Goal: Information Seeking & Learning: Learn about a topic

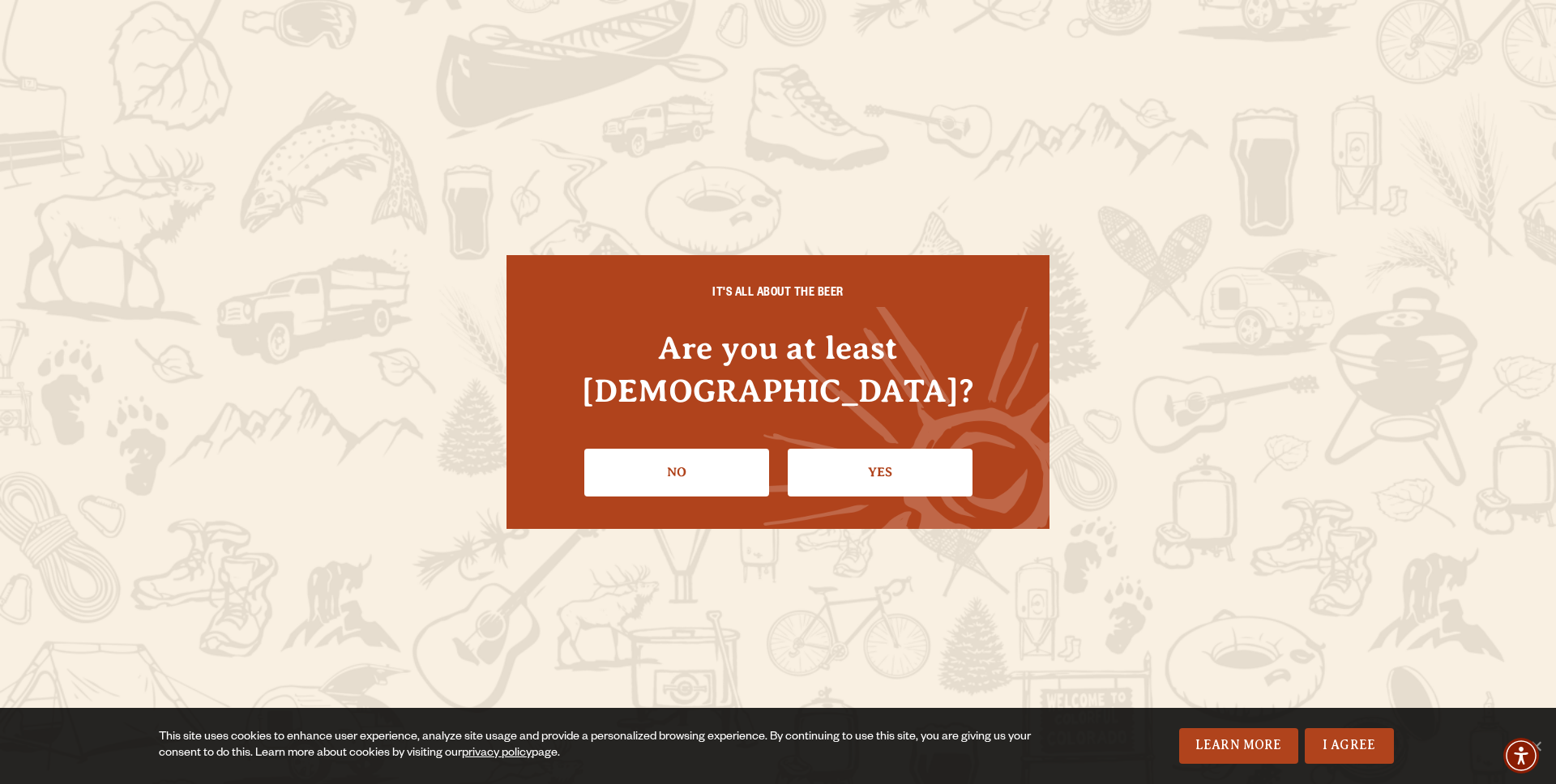
drag, startPoint x: 913, startPoint y: 443, endPoint x: 940, endPoint y: 437, distance: 27.7
click at [913, 449] on link "Yes" at bounding box center [880, 472] width 185 height 47
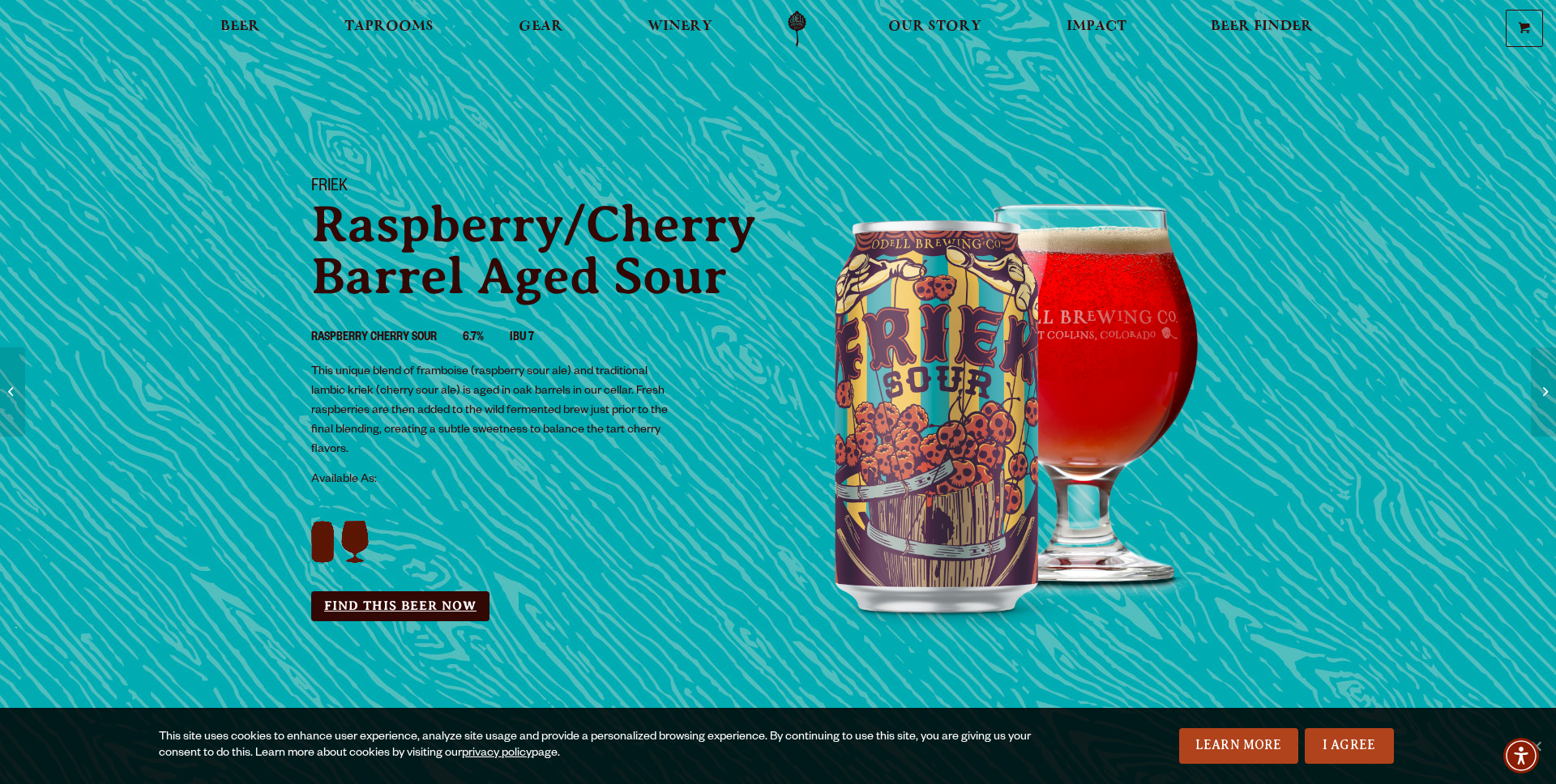
click at [456, 605] on link "Find this Beer Now" at bounding box center [401, 606] width 179 height 30
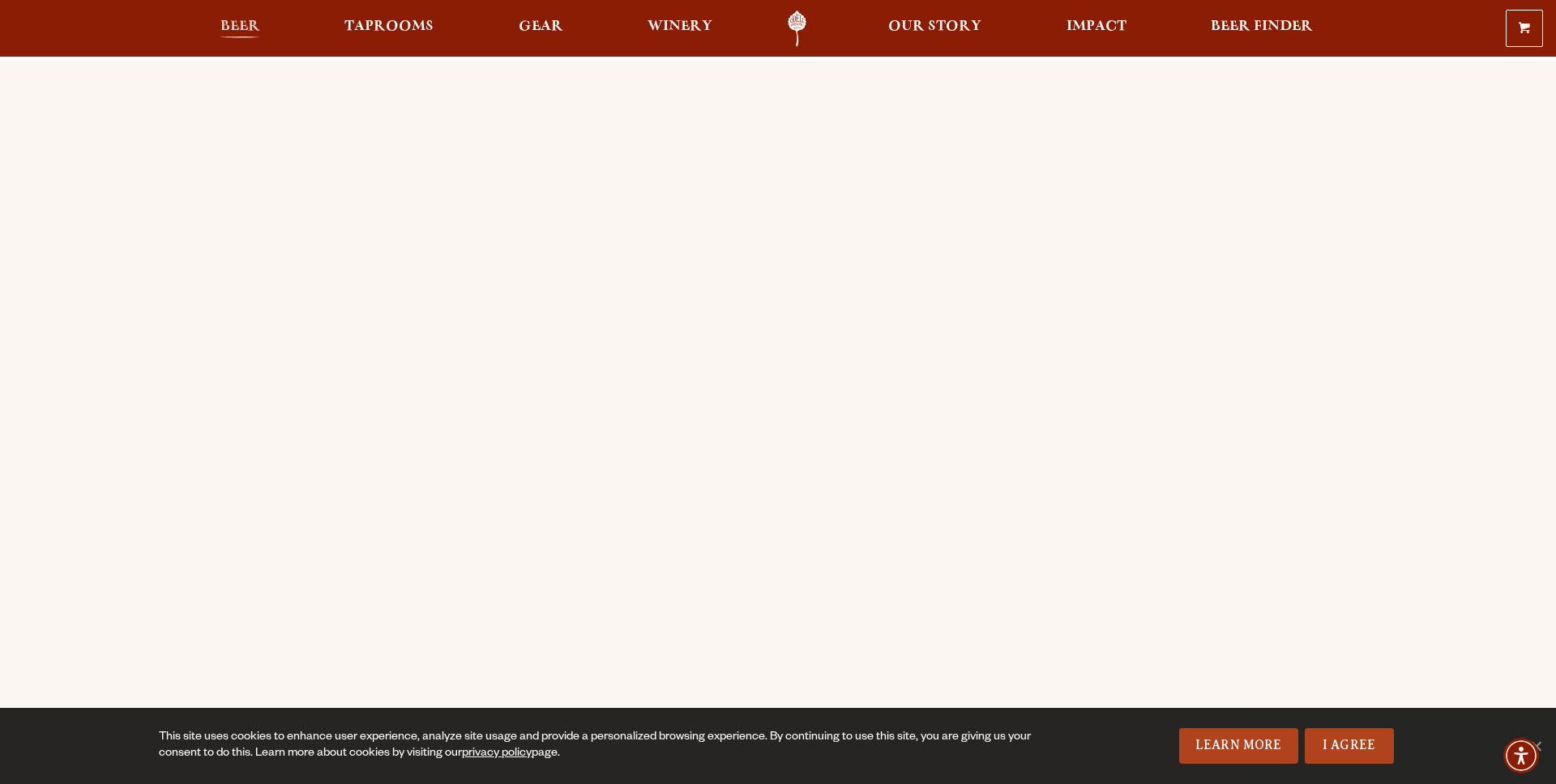
click at [235, 22] on span "Beer" at bounding box center [240, 27] width 39 height 13
click at [234, 23] on span "Beer" at bounding box center [240, 27] width 39 height 13
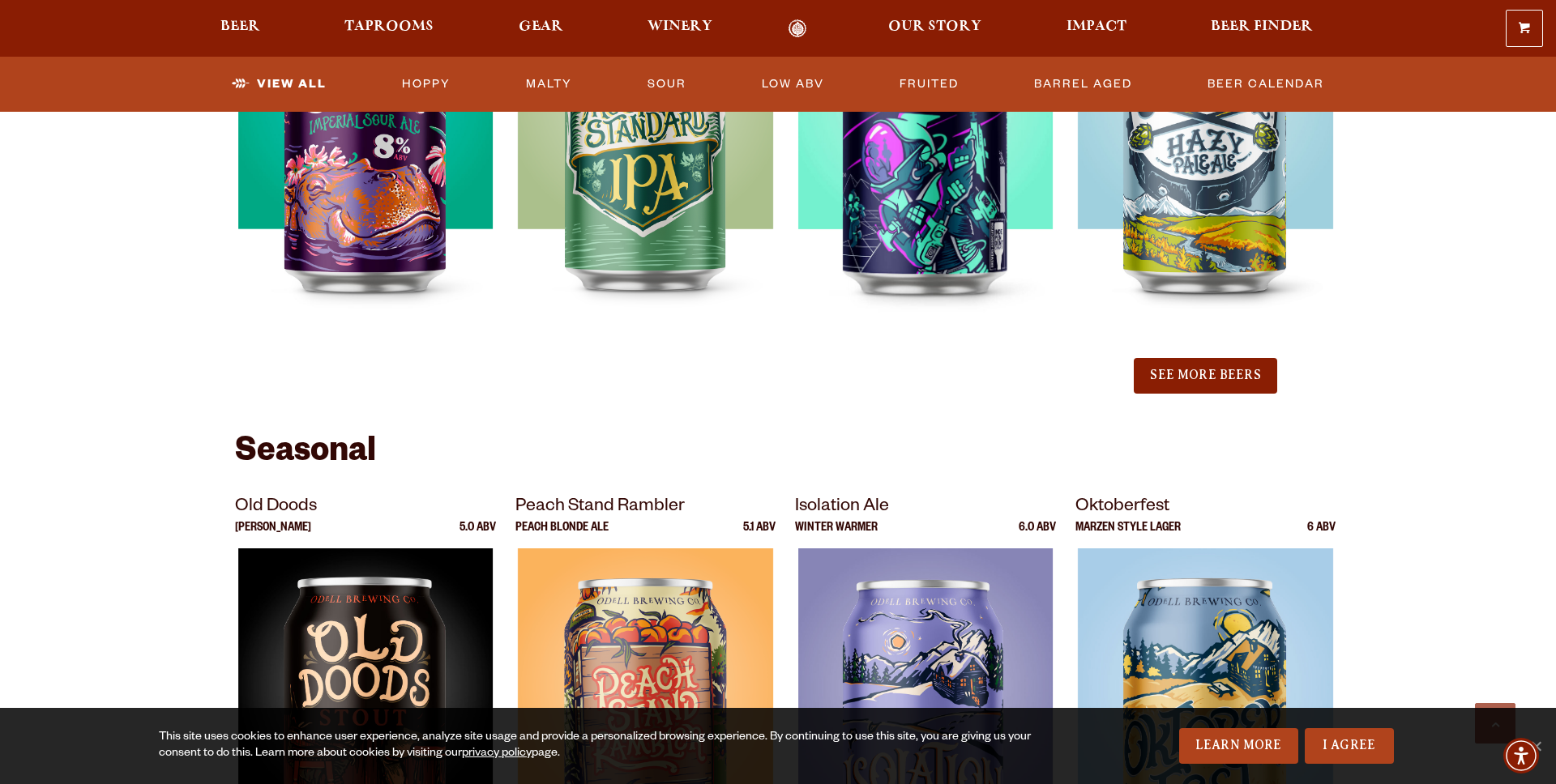
scroll to position [1860, 0]
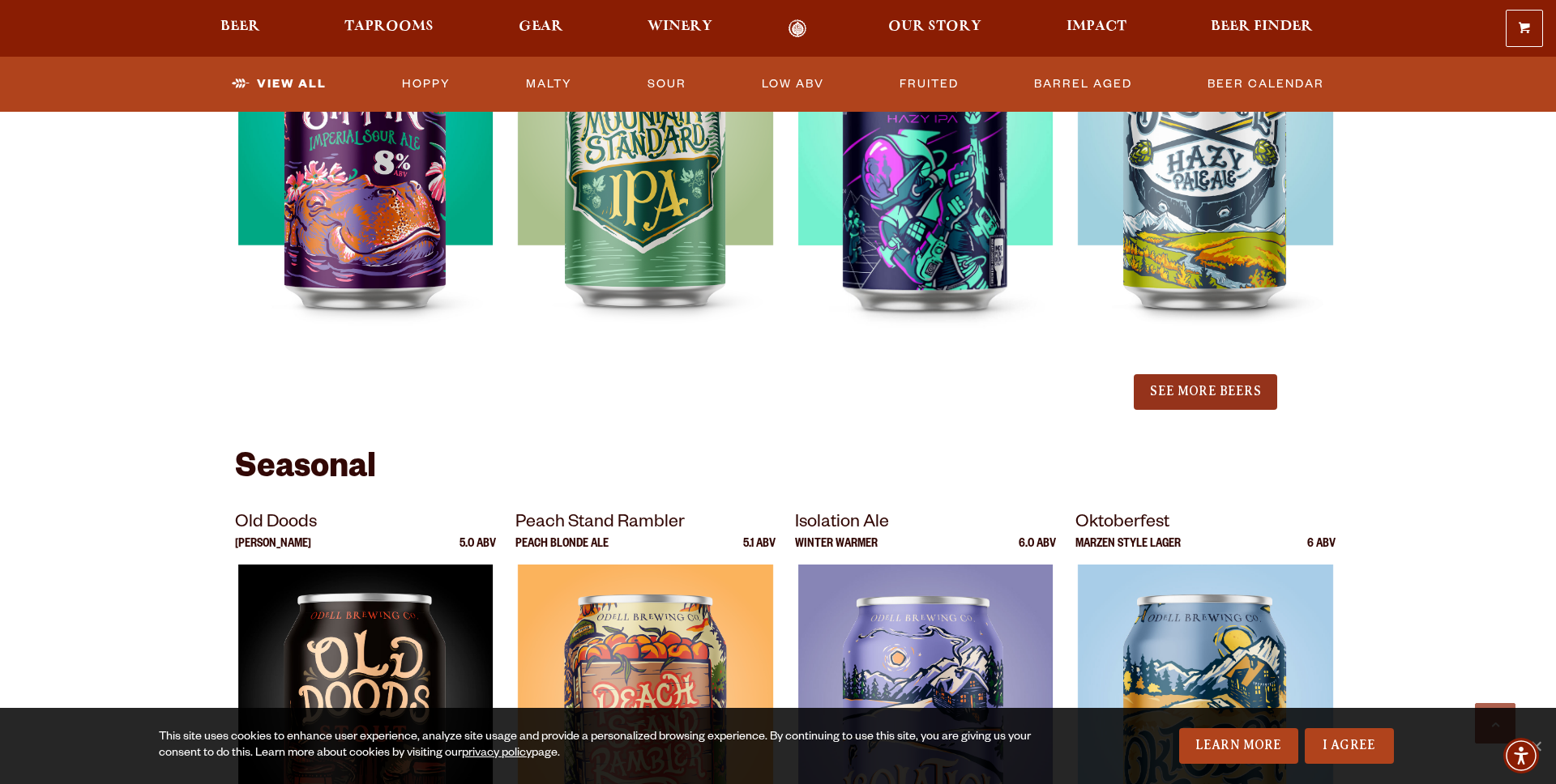
click at [1184, 406] on button "See More Beers" at bounding box center [1205, 392] width 142 height 36
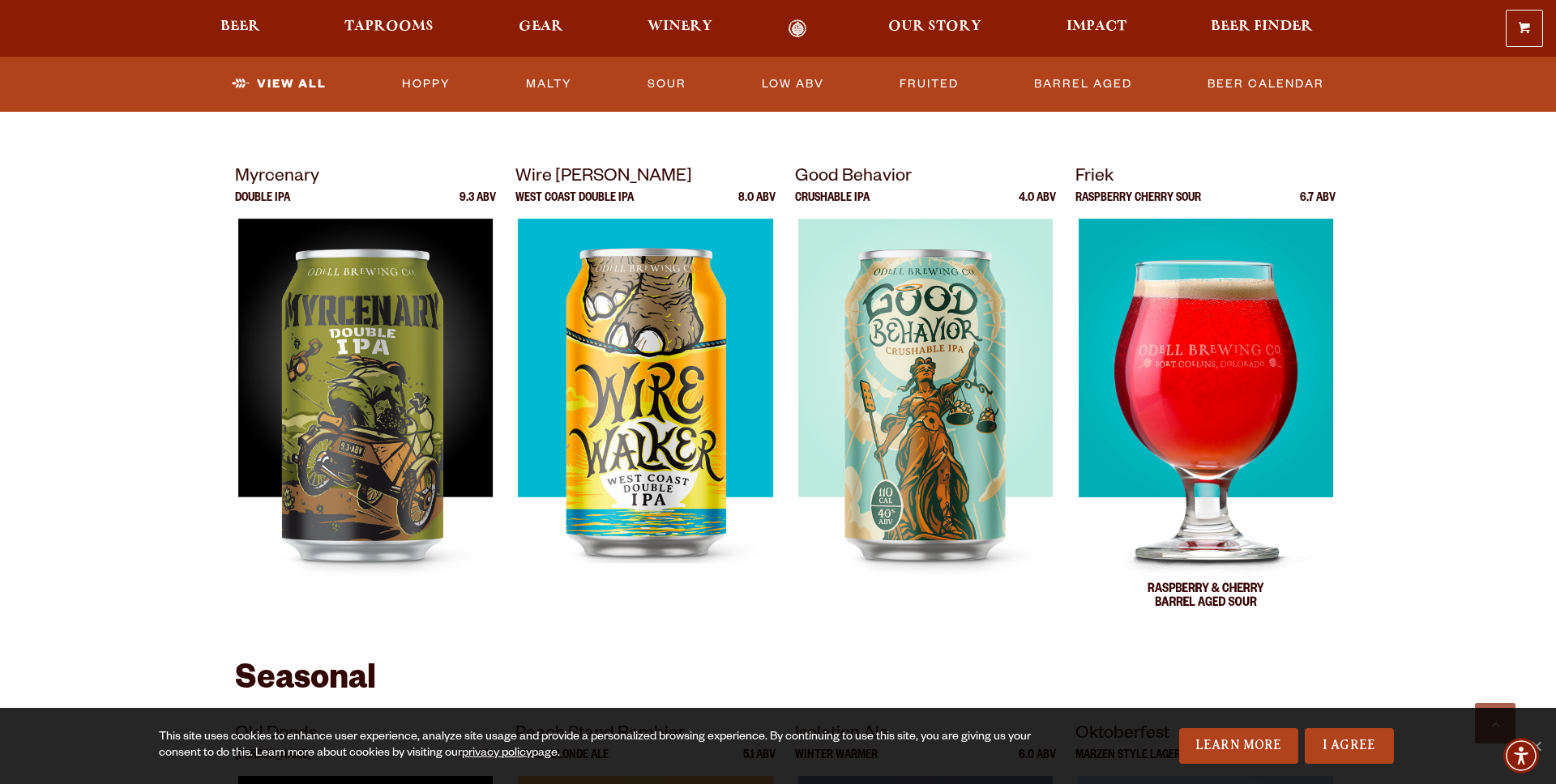
scroll to position [2090, 0]
click at [1172, 382] on div at bounding box center [1206, 420] width 261 height 405
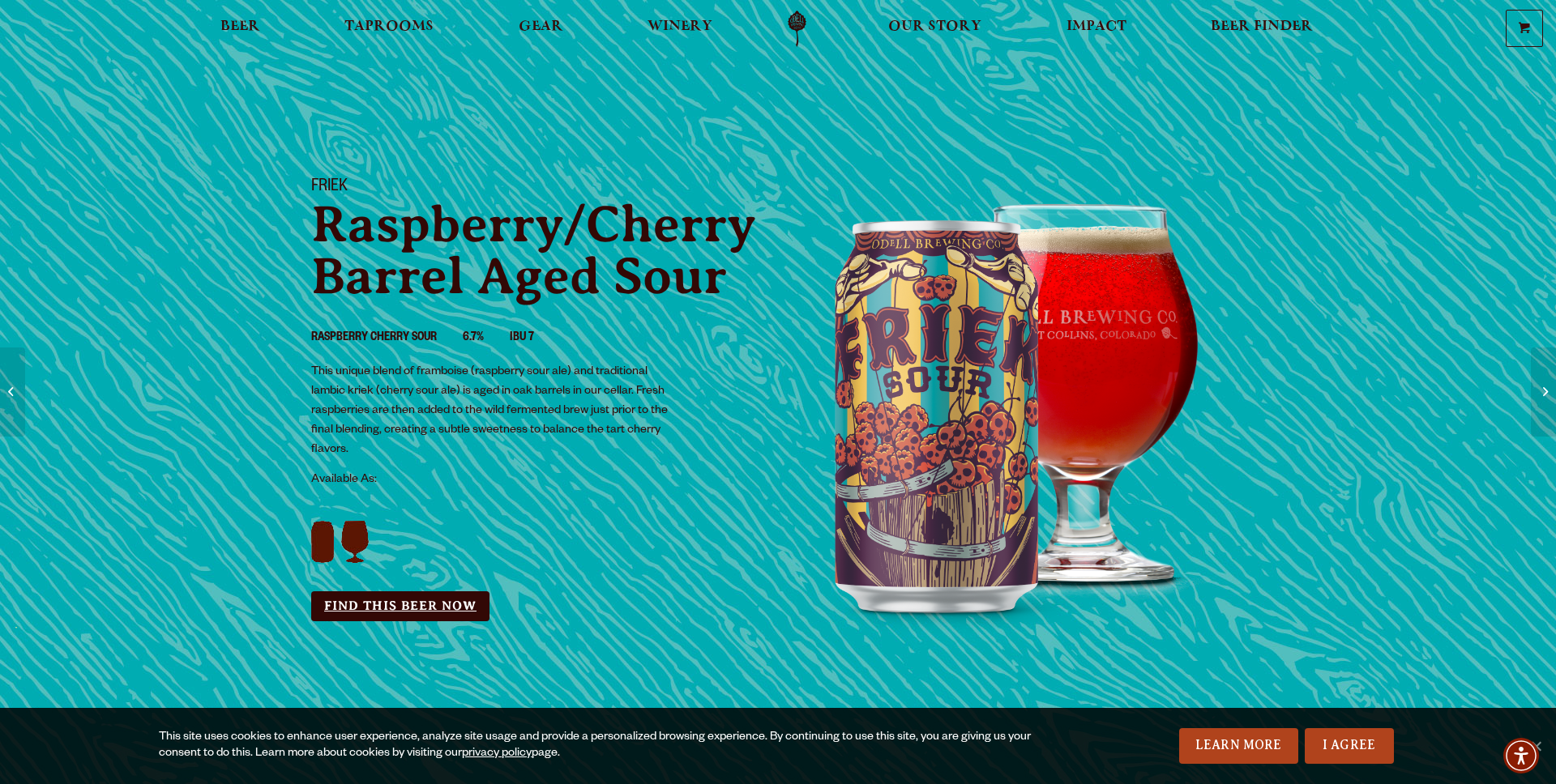
click at [366, 605] on link "Find this Beer Now" at bounding box center [401, 606] width 179 height 30
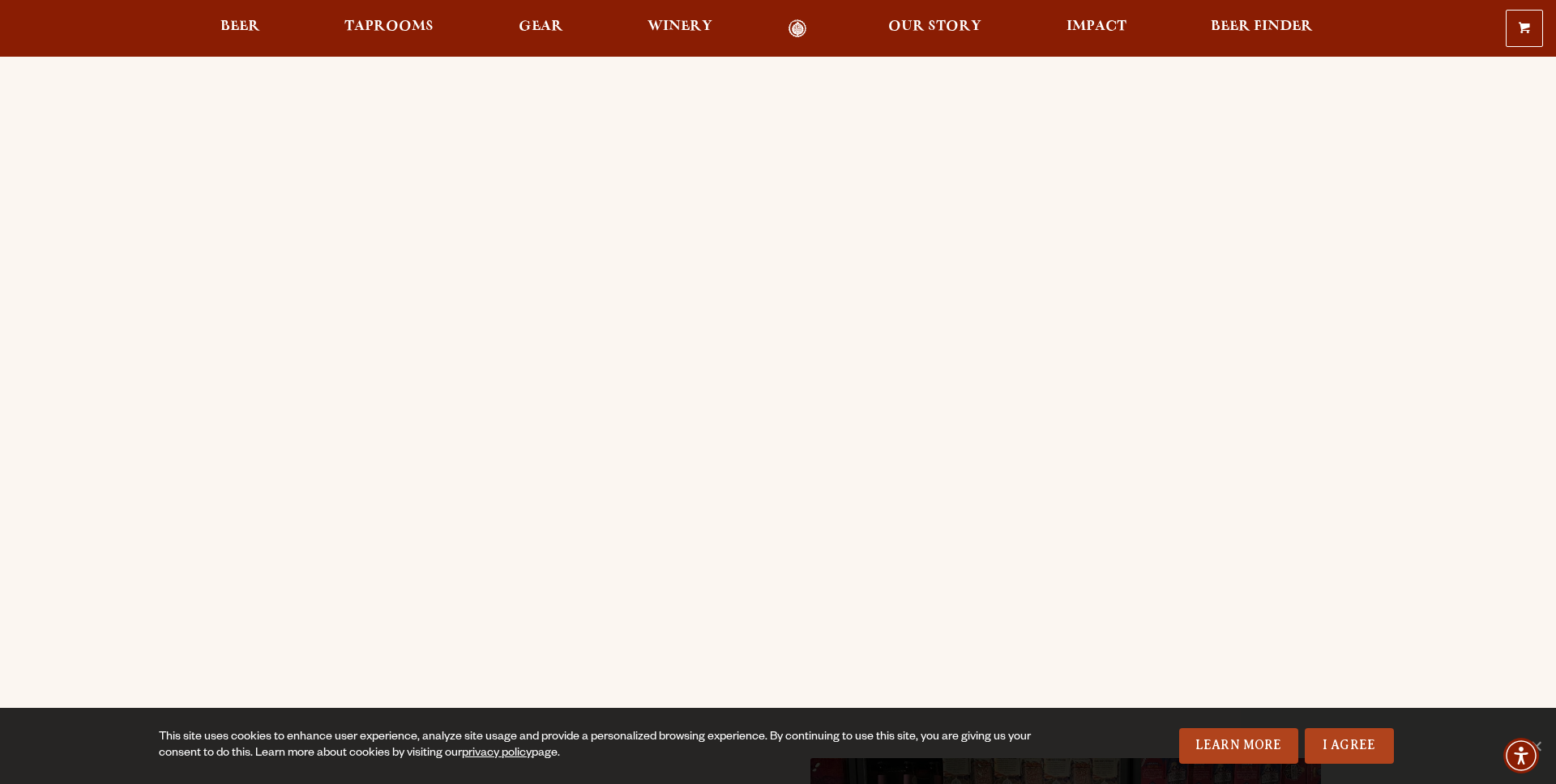
scroll to position [26, 0]
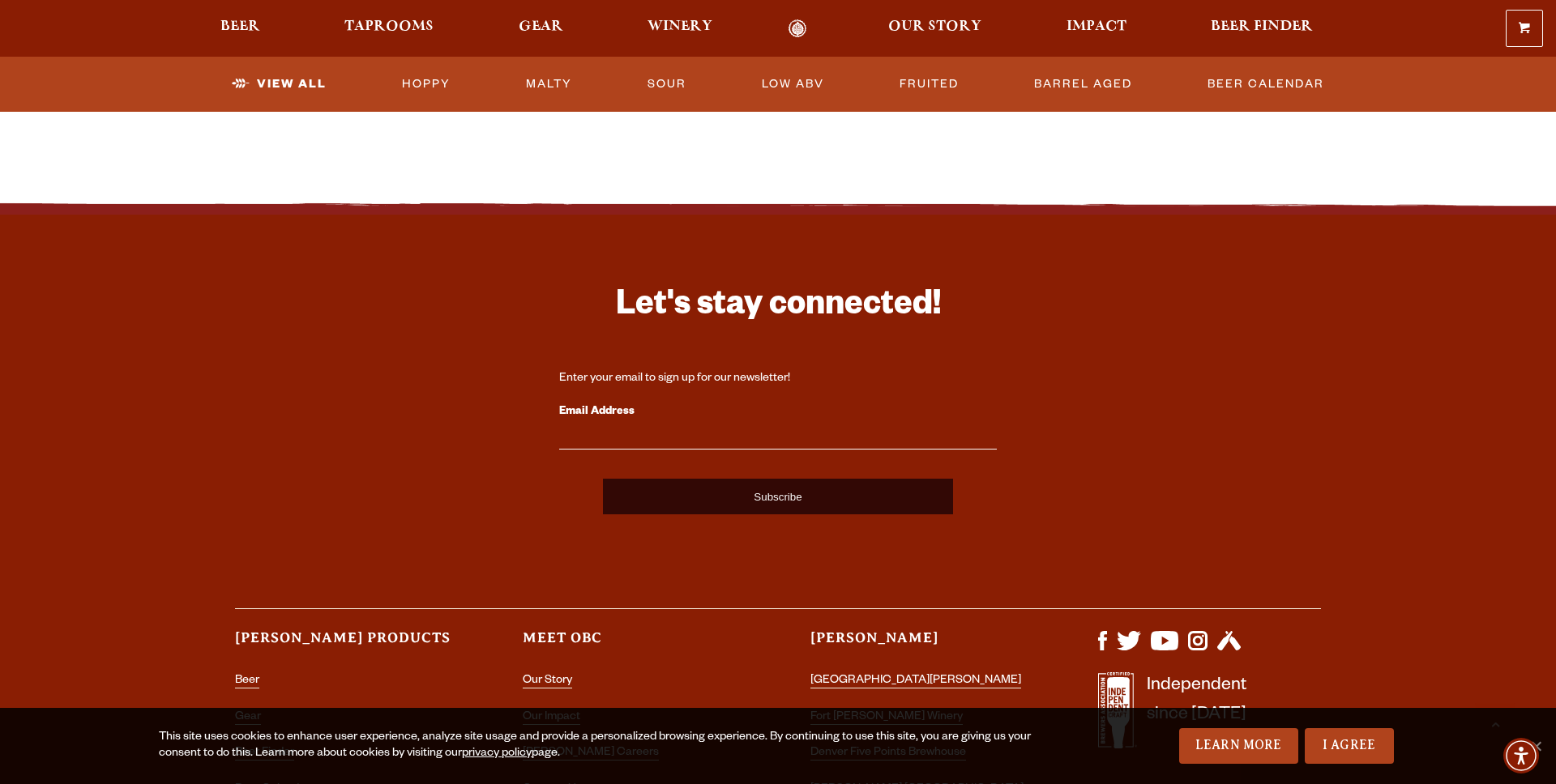
scroll to position [4038, 0]
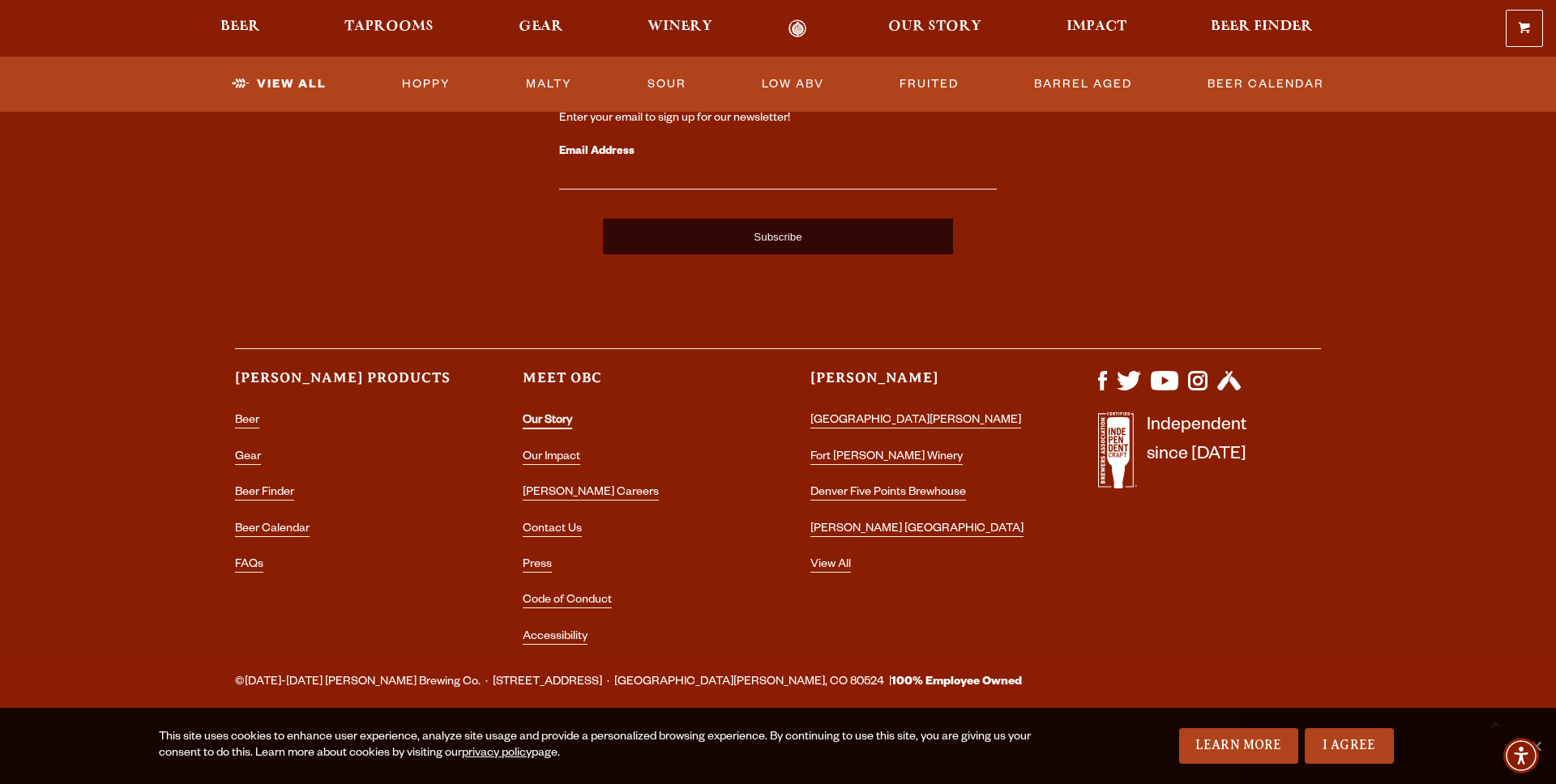
click at [550, 427] on link "Our Story" at bounding box center [548, 422] width 50 height 15
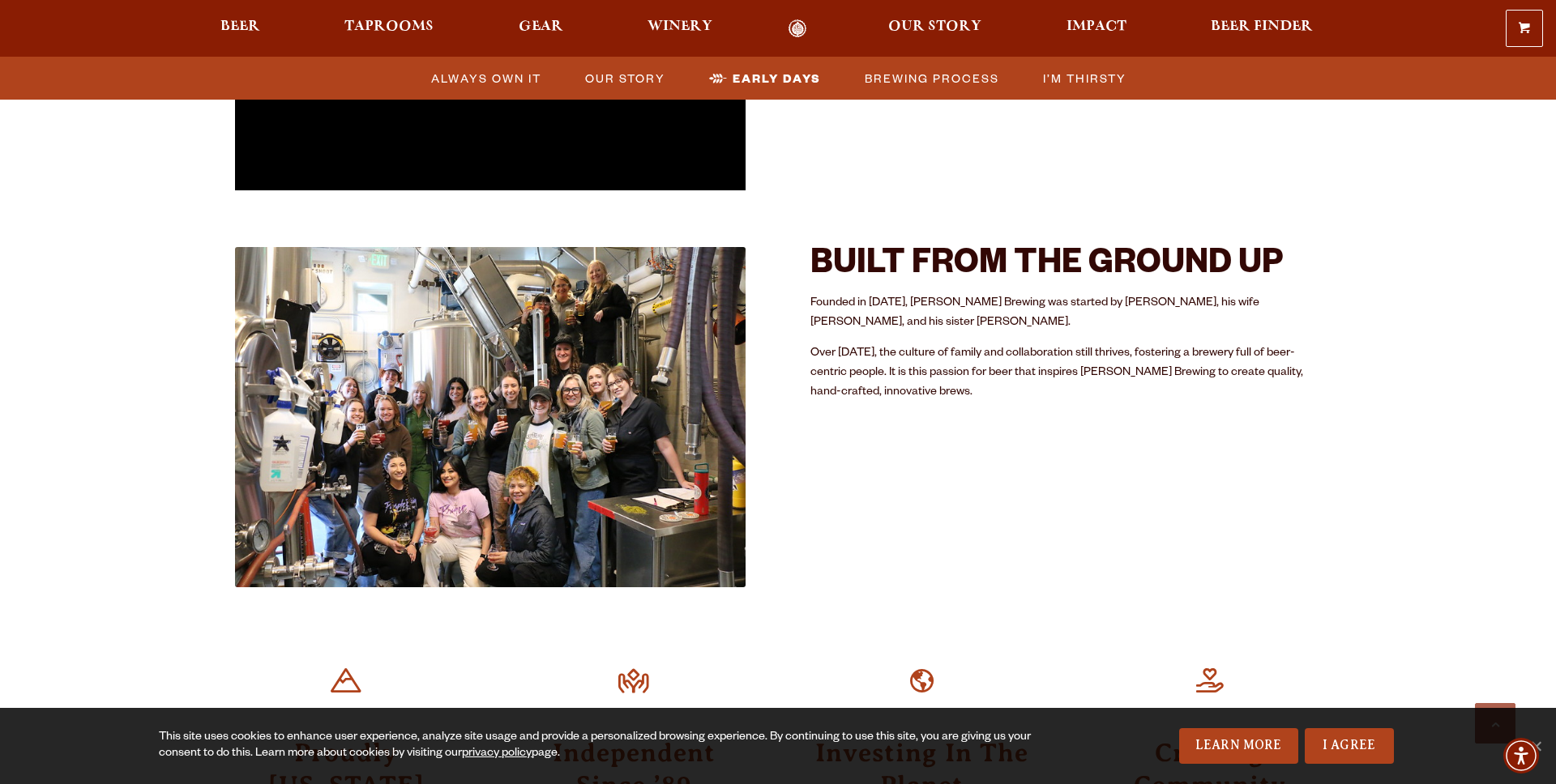
scroll to position [686, 0]
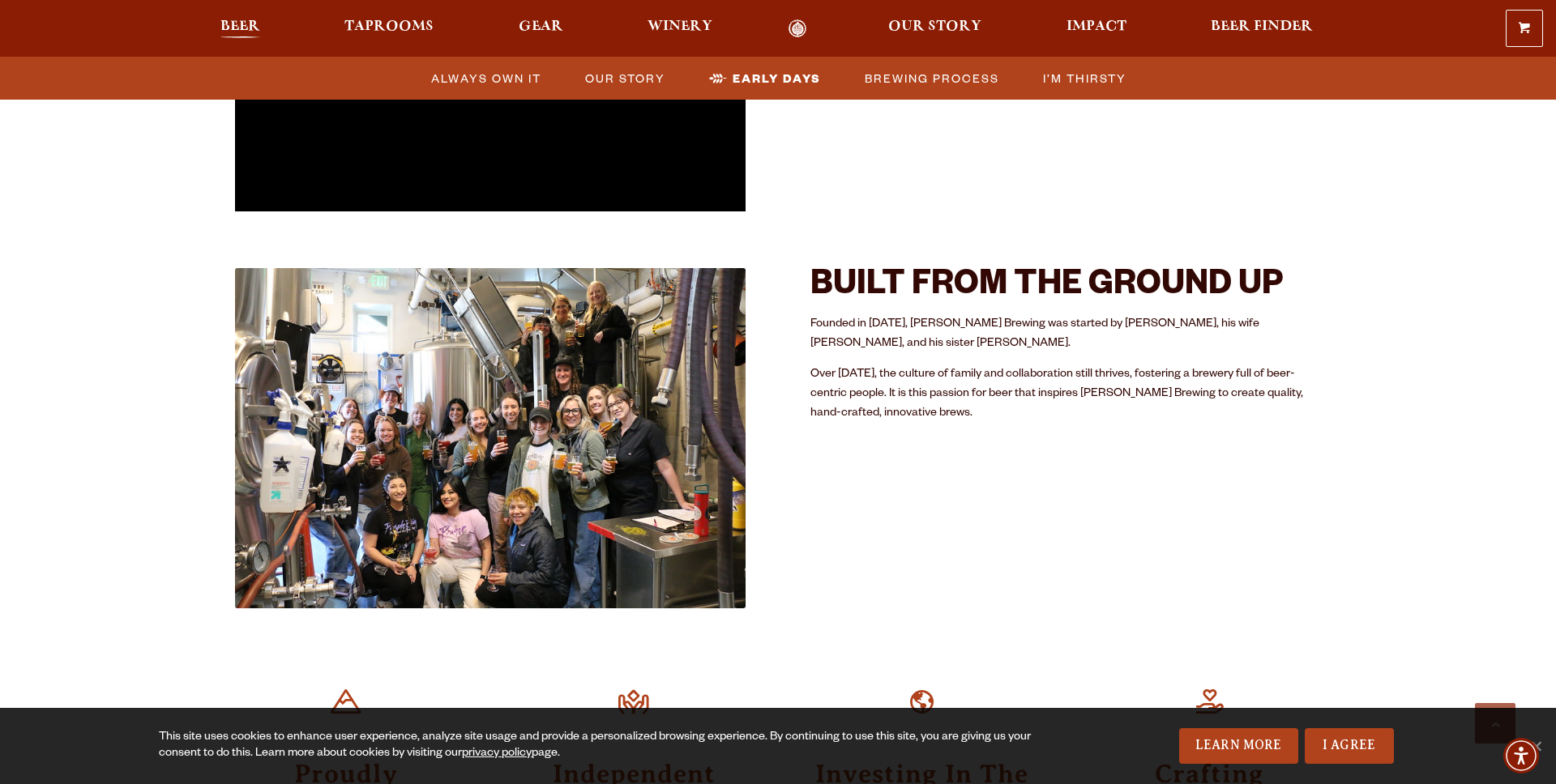
click at [243, 27] on span "Beer" at bounding box center [240, 27] width 39 height 13
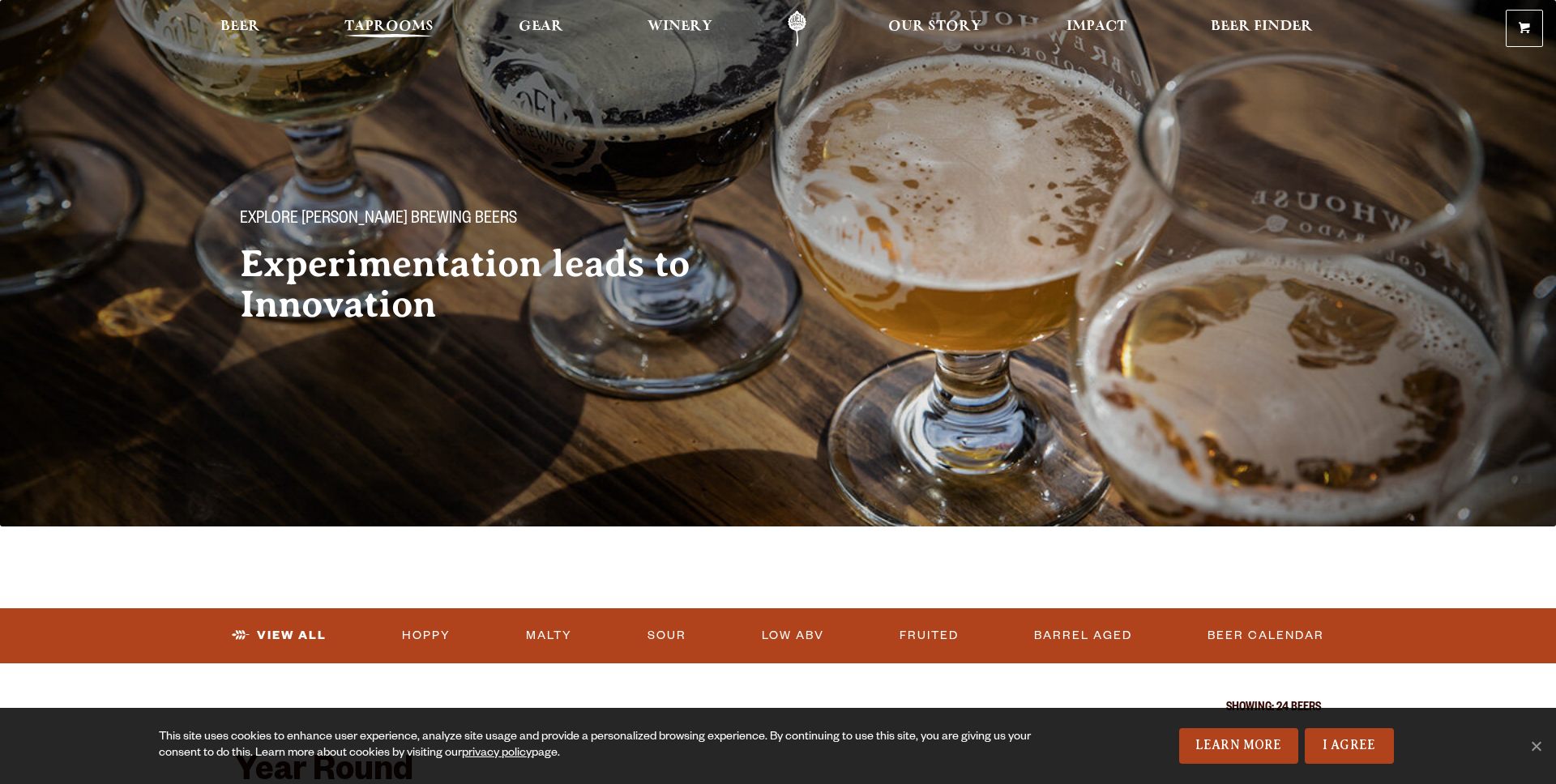
click at [336, 26] on link "Taprooms" at bounding box center [389, 28] width 110 height 36
